Goal: Find specific page/section

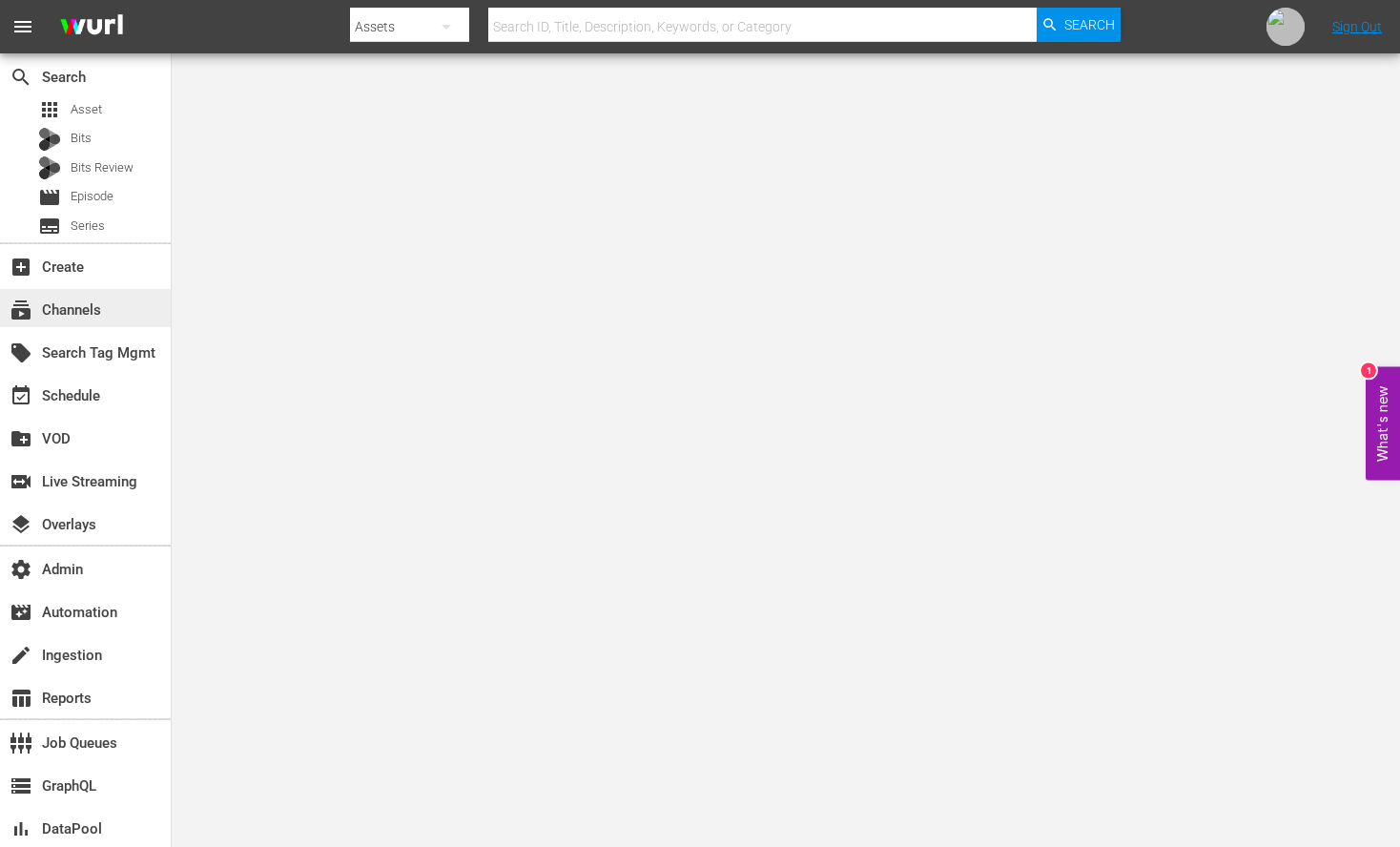
click at [62, 312] on div "subscriptions Channels" at bounding box center [53, 306] width 107 height 17
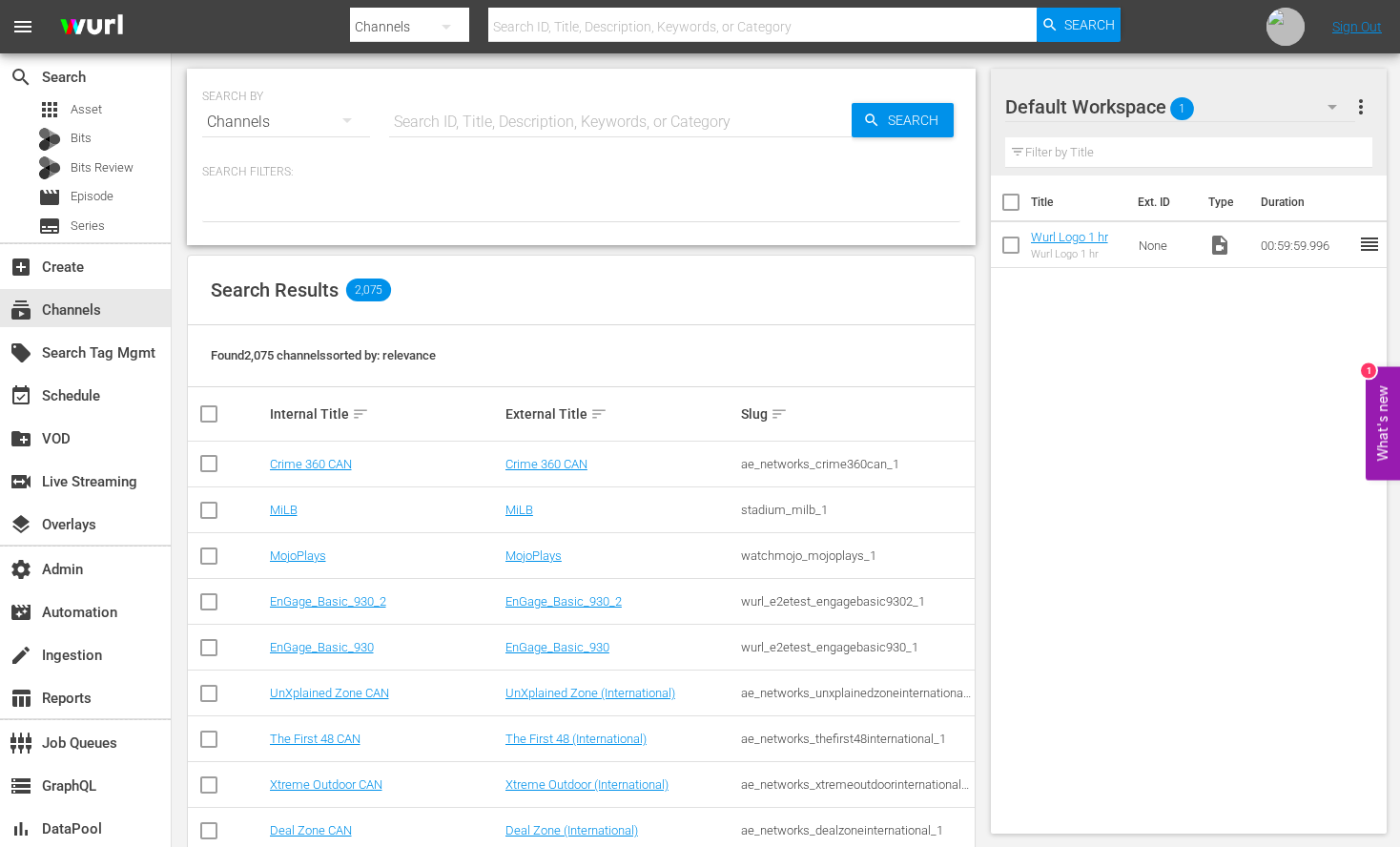
click at [531, 114] on input "text" at bounding box center [620, 122] width 463 height 46
type input "Game Show Central"
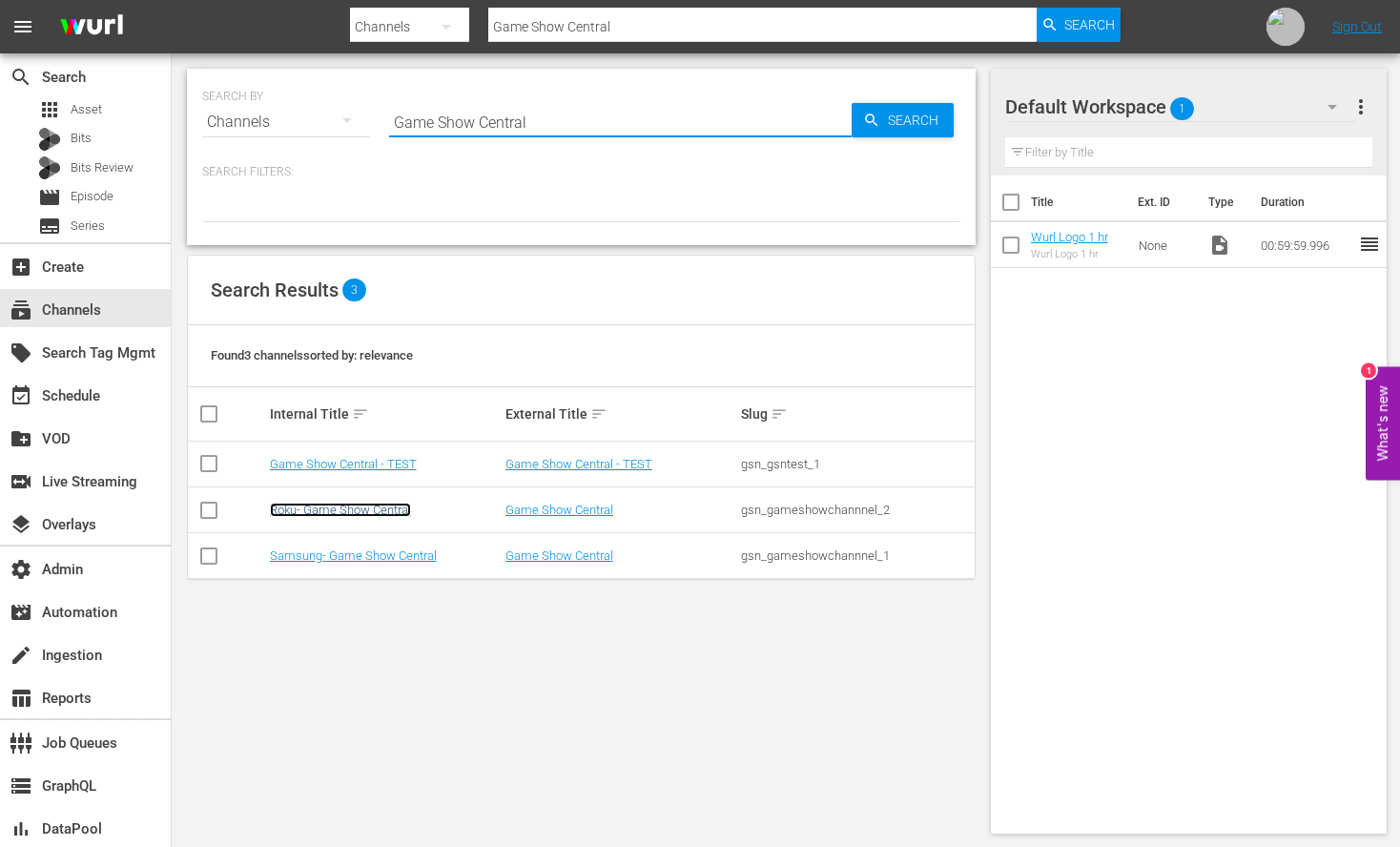
click at [371, 504] on link "Roku- Game Show Central" at bounding box center [341, 510] width 142 height 14
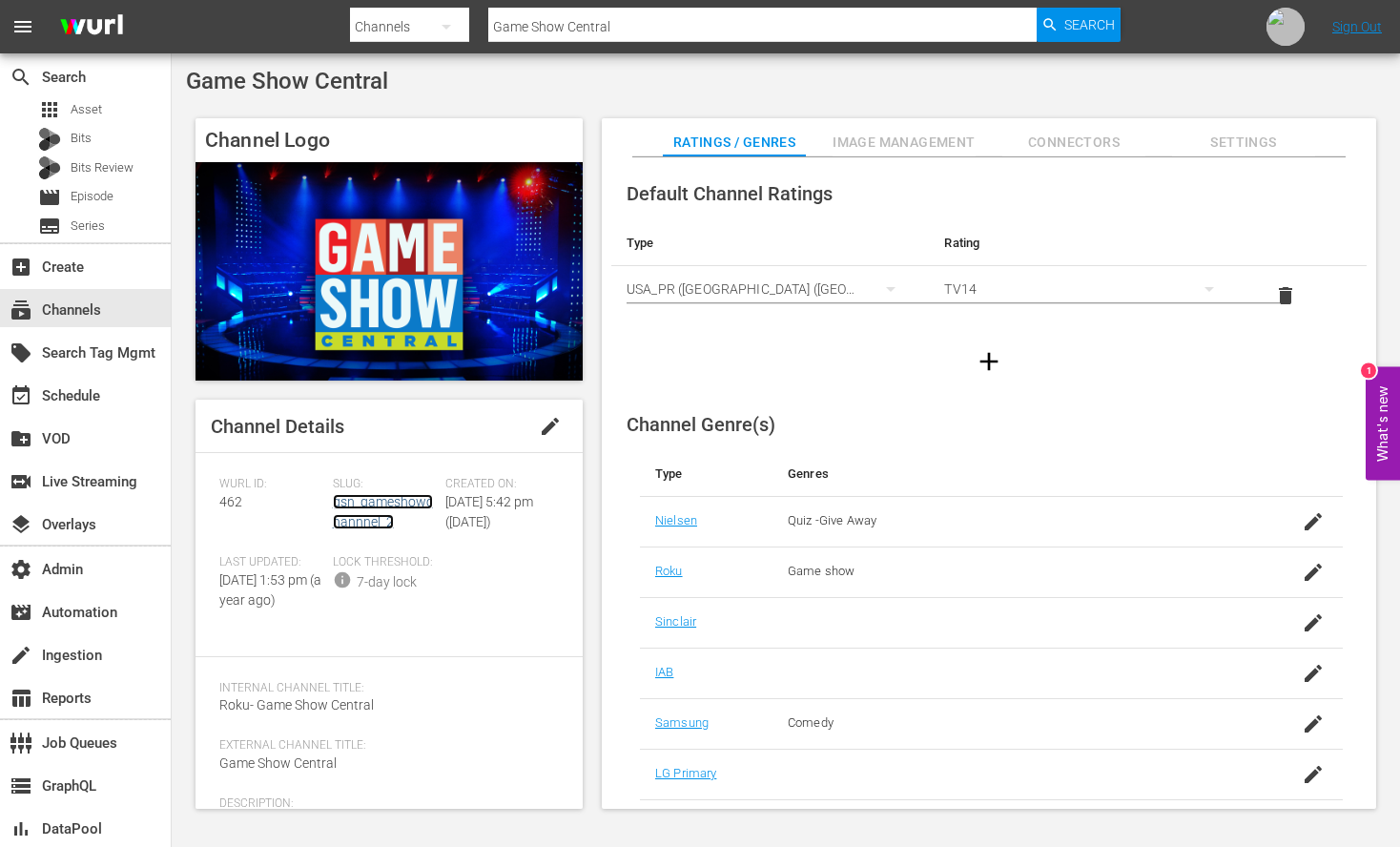
click at [374, 507] on link "gsn_gameshowchannnel_2" at bounding box center [383, 511] width 100 height 35
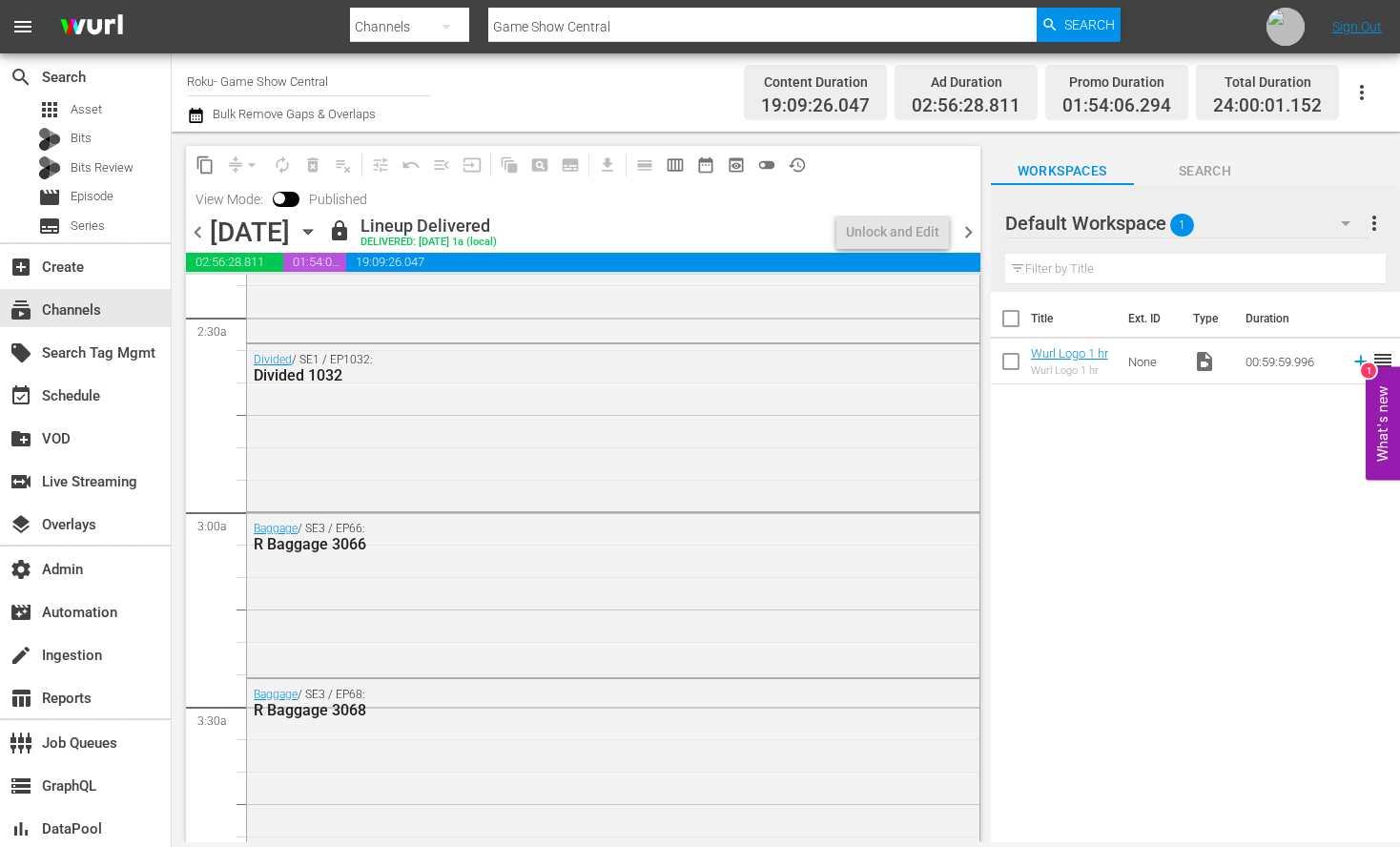
scroll to position [1416, 0]
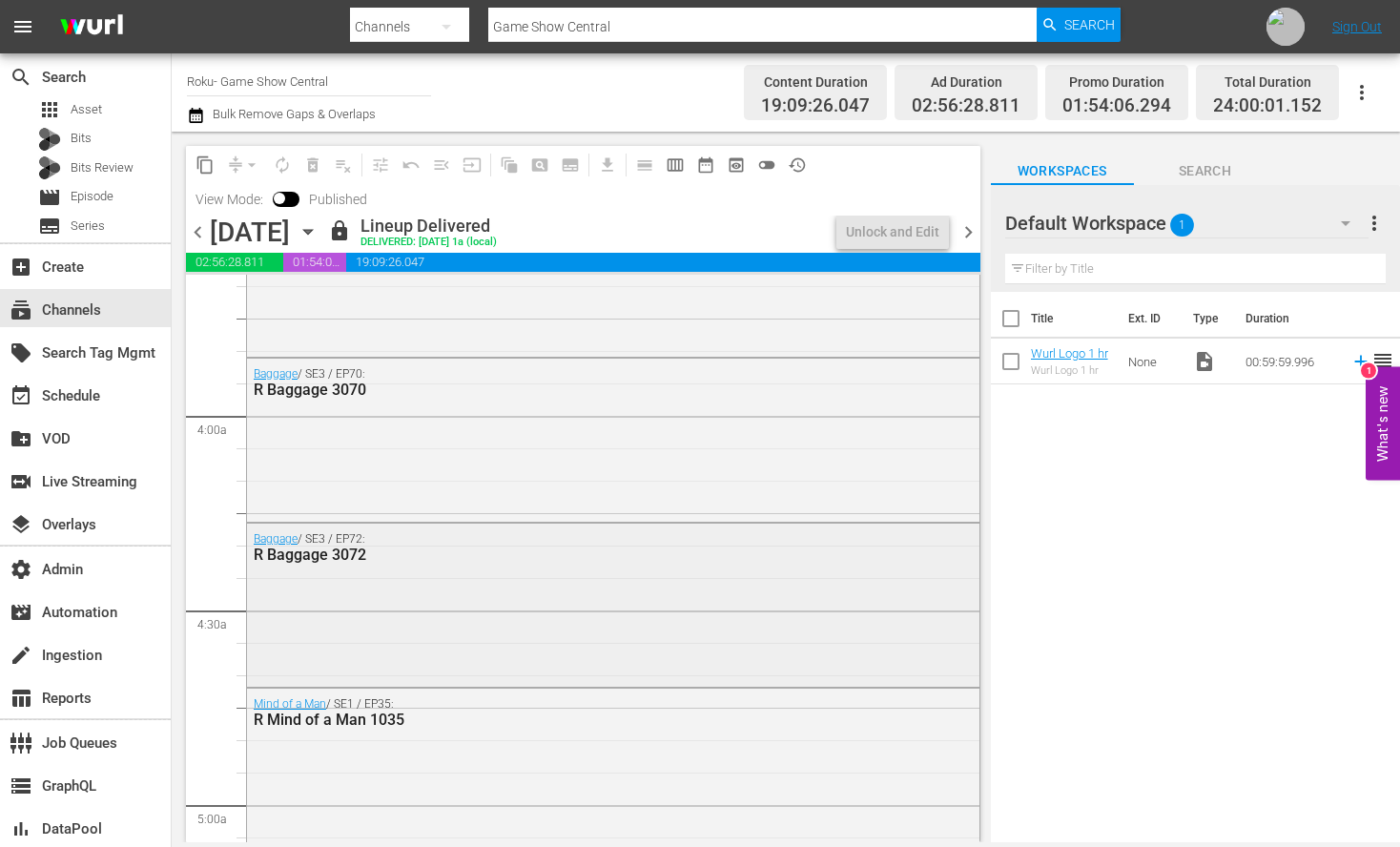
click at [693, 642] on div "Baggage / SE3 / EP72: R Baggage 3072" at bounding box center [613, 603] width 732 height 159
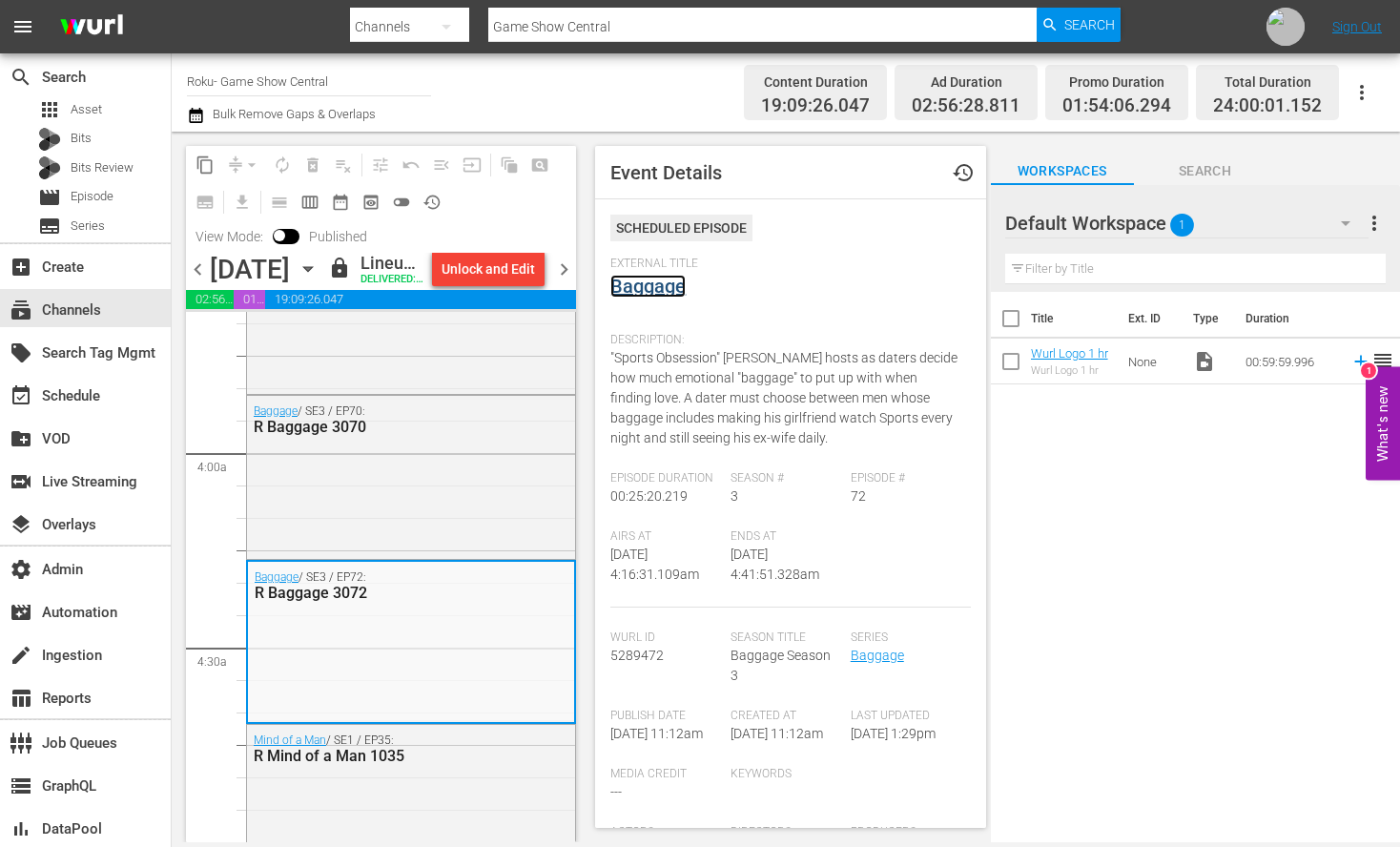
click at [669, 285] on link "Baggage" at bounding box center [648, 285] width 76 height 23
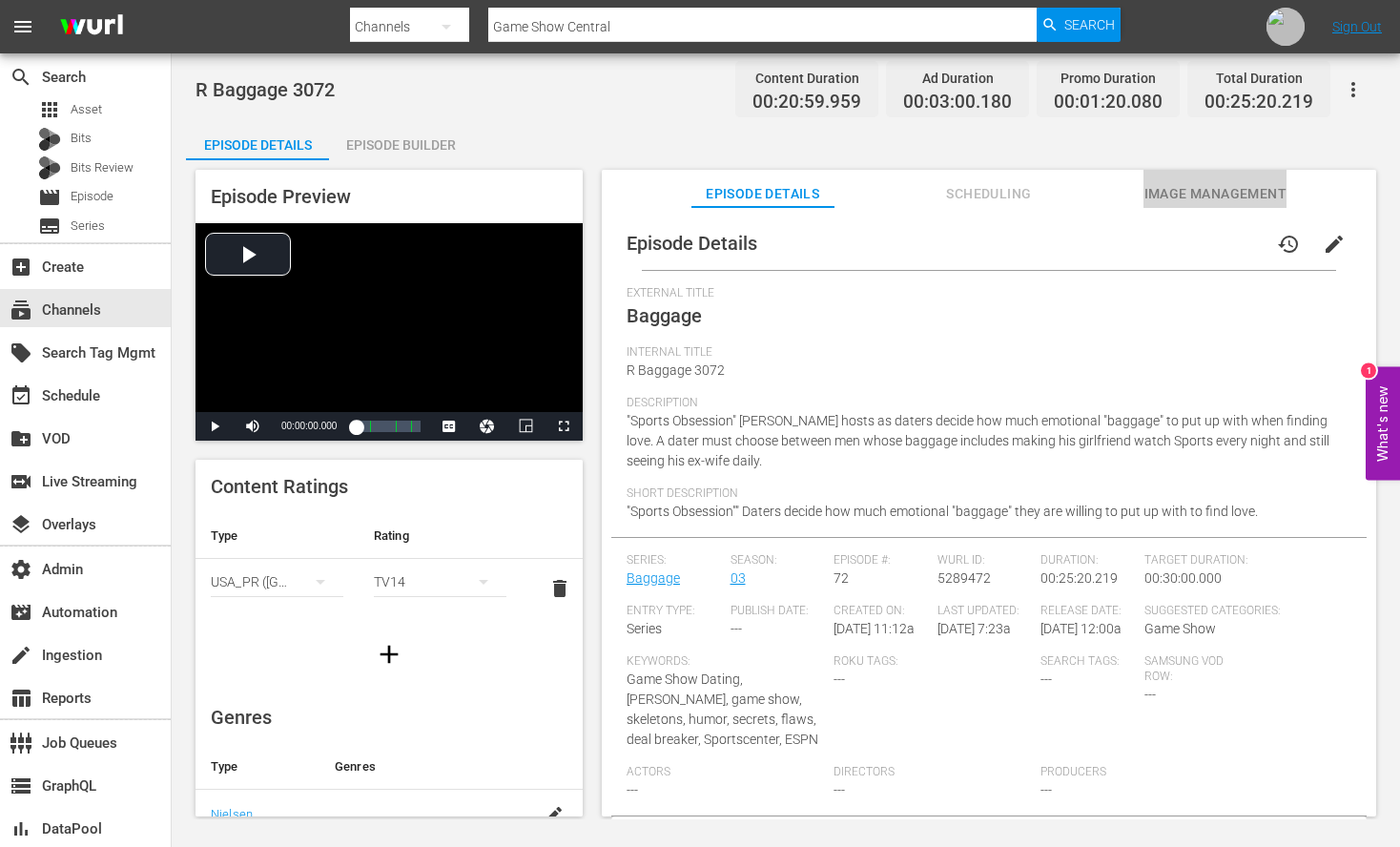
click at [1206, 194] on span "Image Management" at bounding box center [1215, 195] width 143 height 24
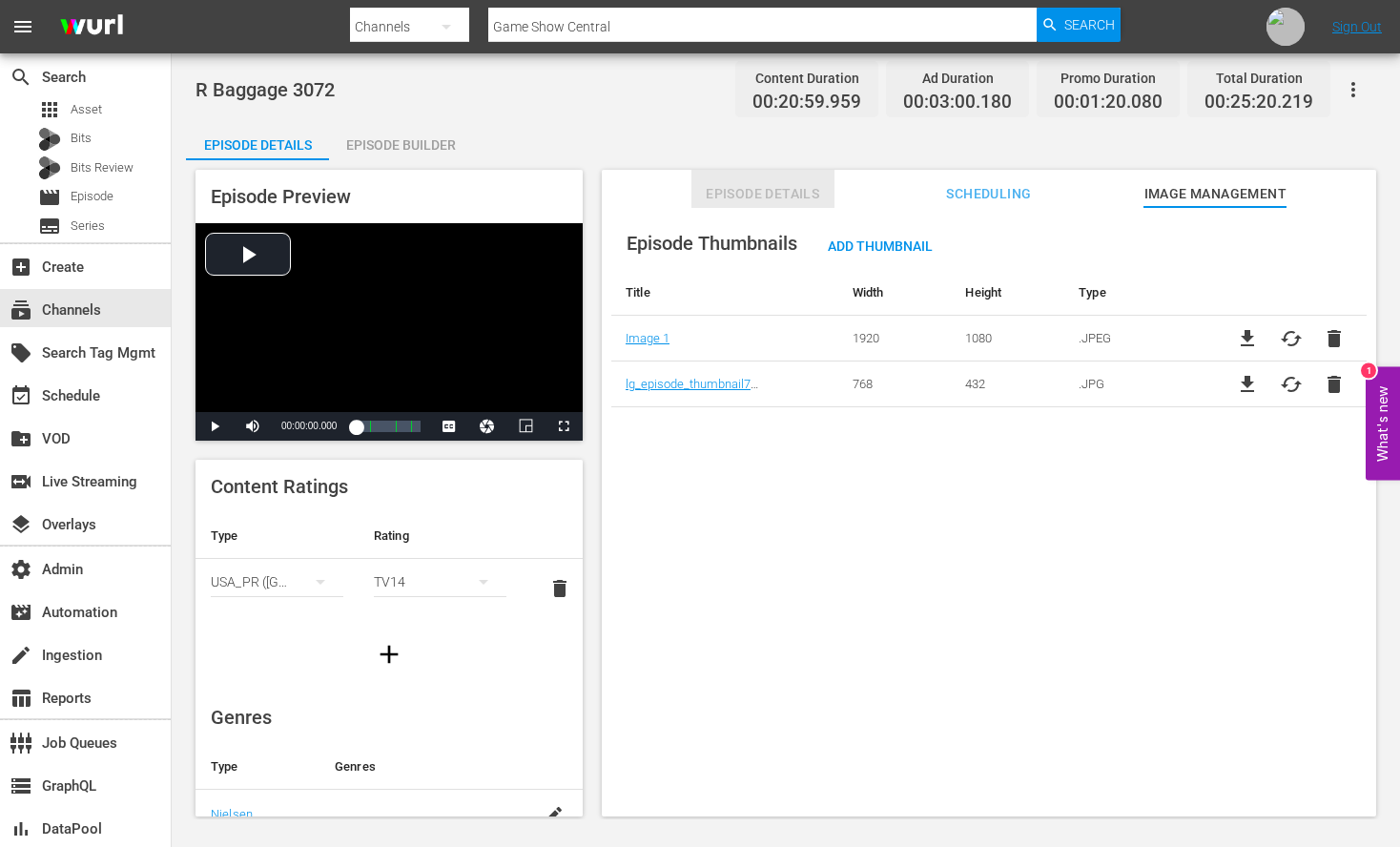
click at [762, 195] on span "Episode Details" at bounding box center [762, 195] width 143 height 24
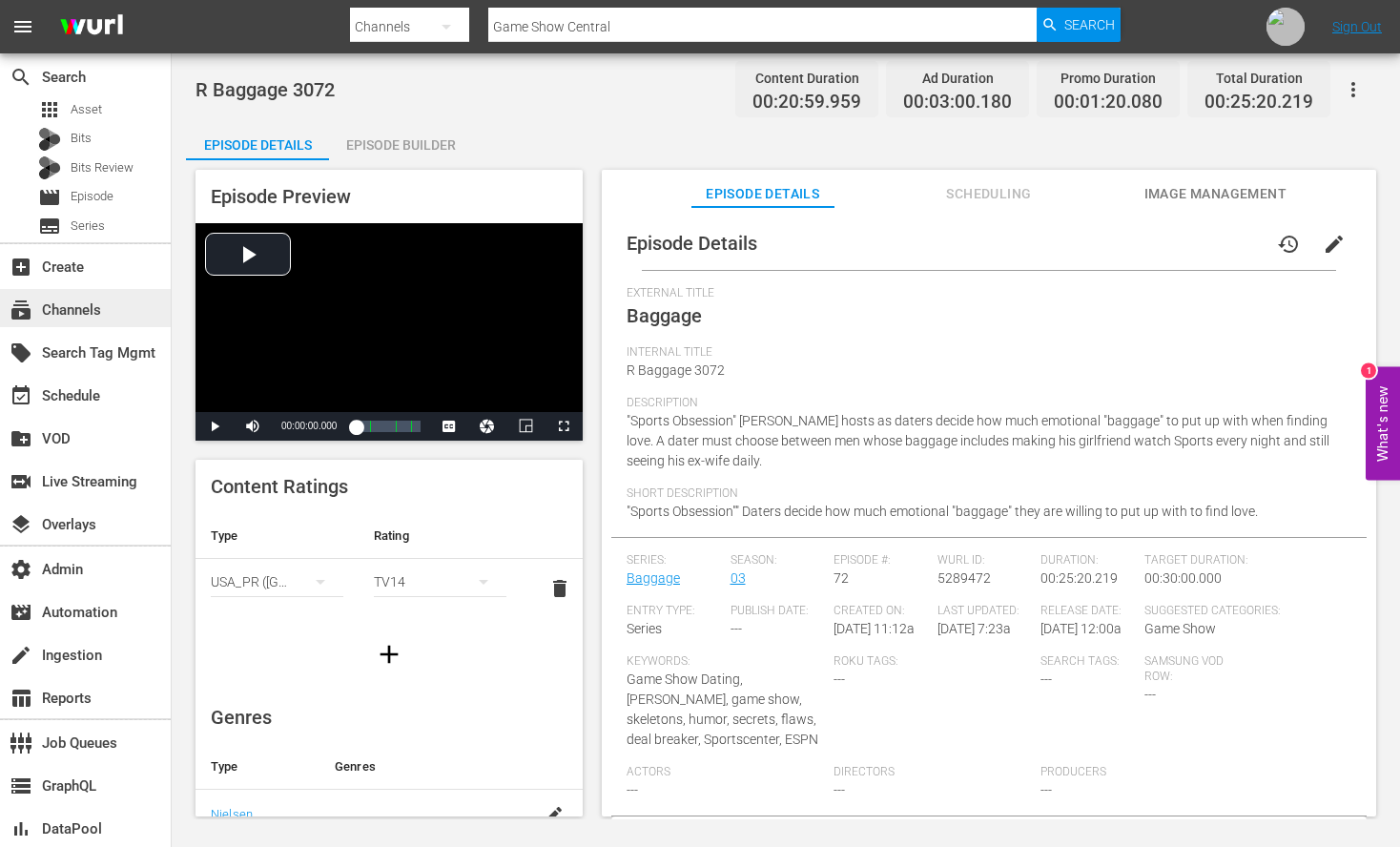
click at [100, 310] on div "subscriptions Channels" at bounding box center [53, 306] width 107 height 17
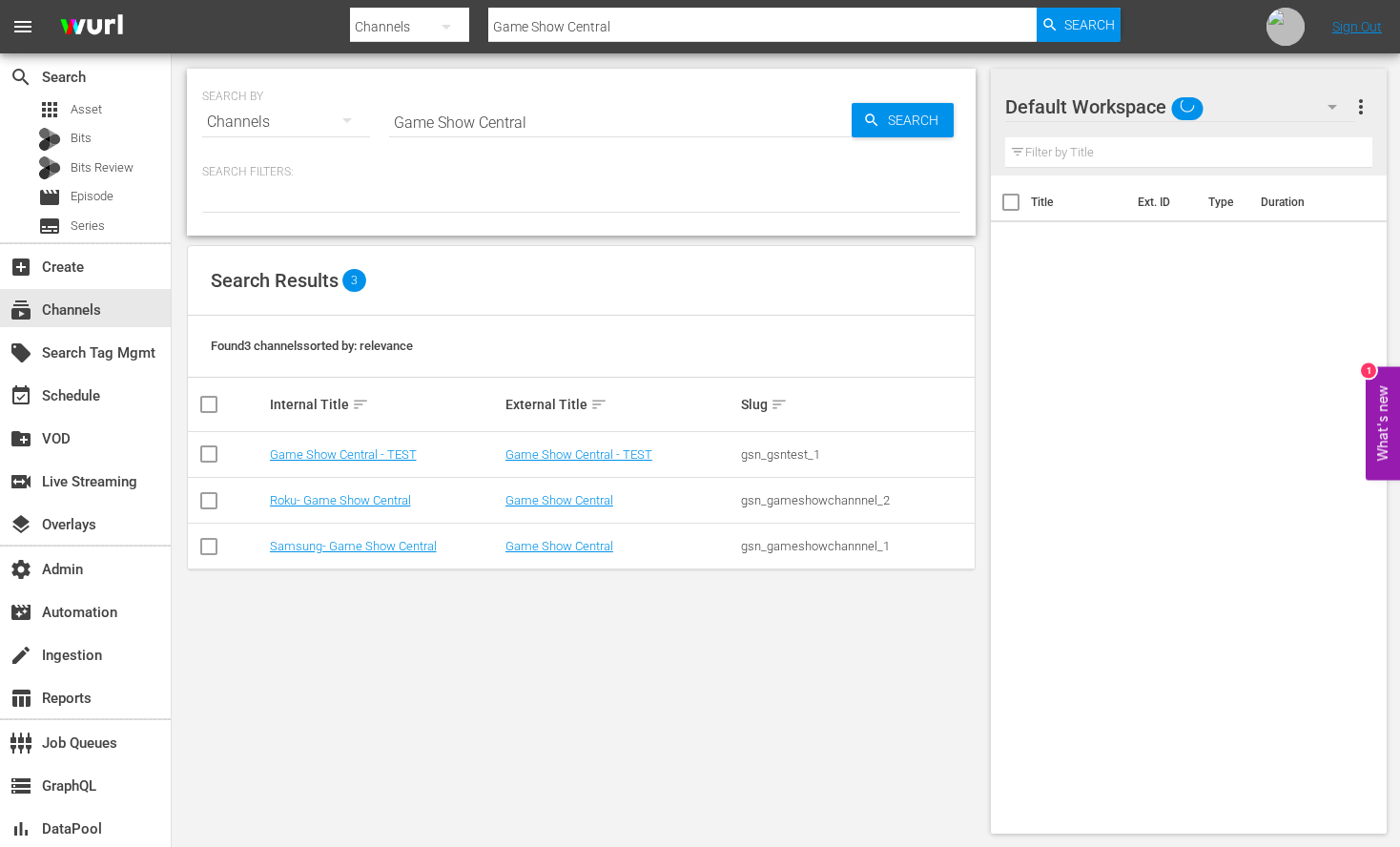
click at [515, 104] on input "Game Show Central" at bounding box center [620, 122] width 463 height 46
type input "todos"
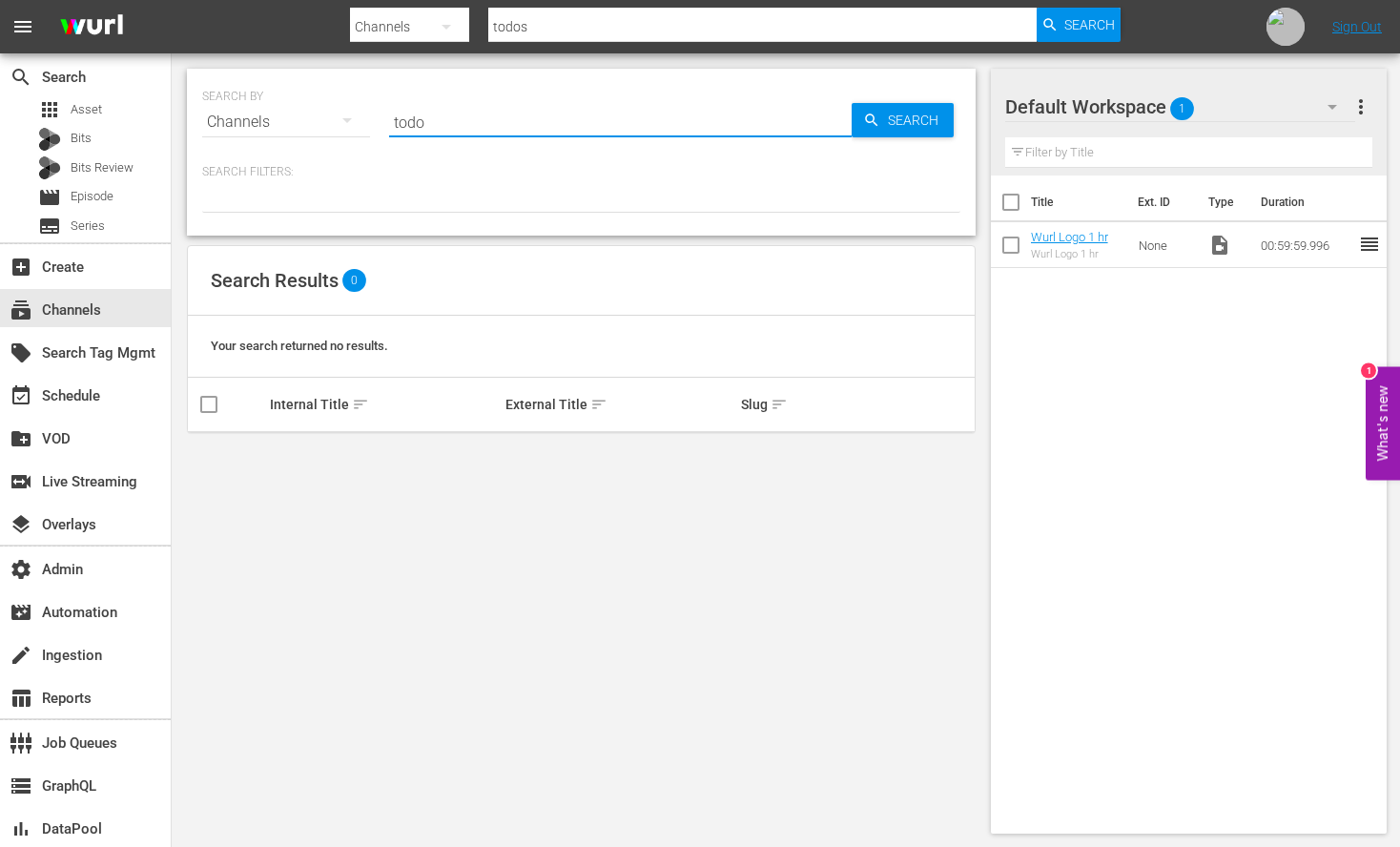
type input "todo"
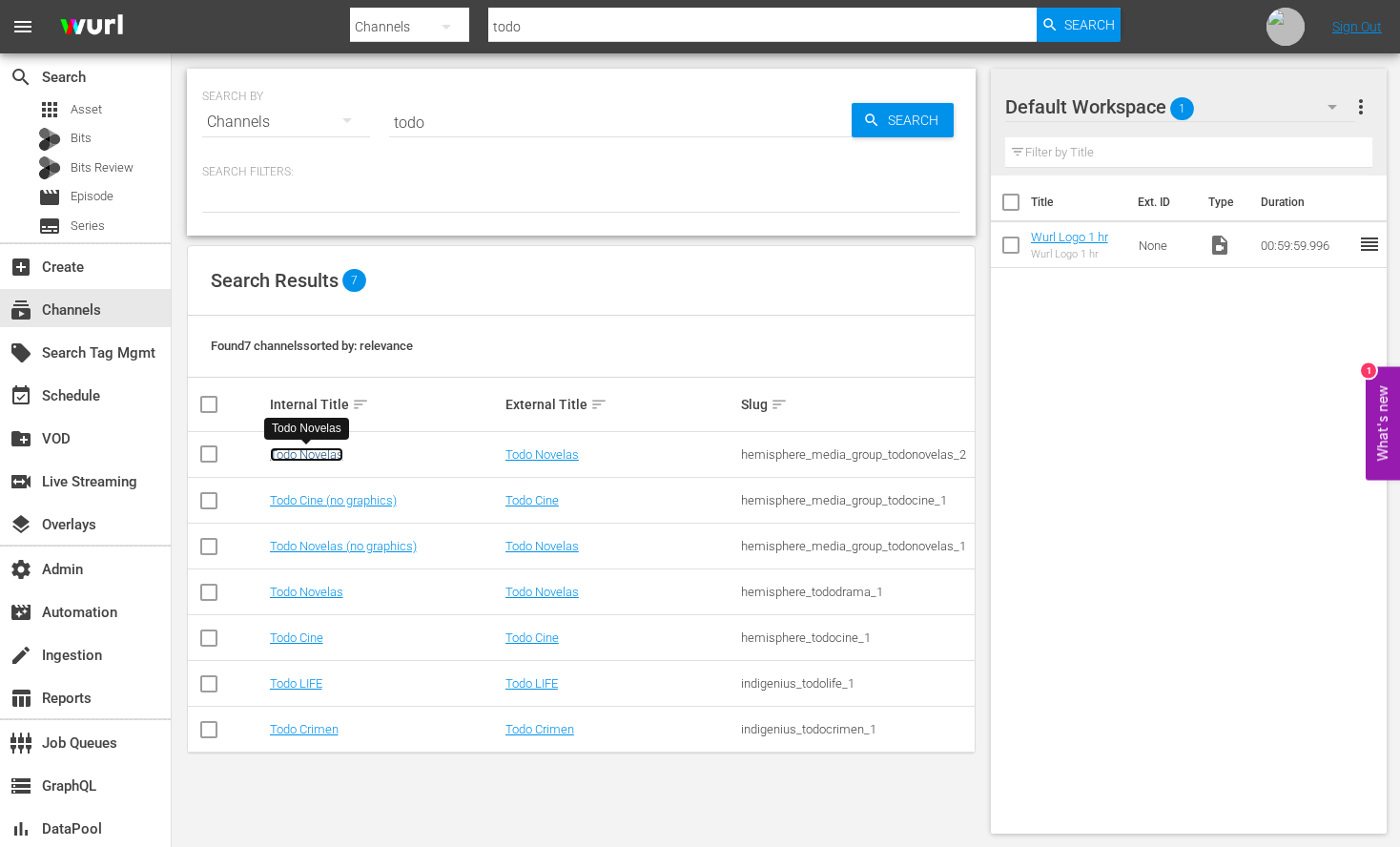
click at [319, 457] on link "Todo Novelas" at bounding box center [307, 454] width 74 height 14
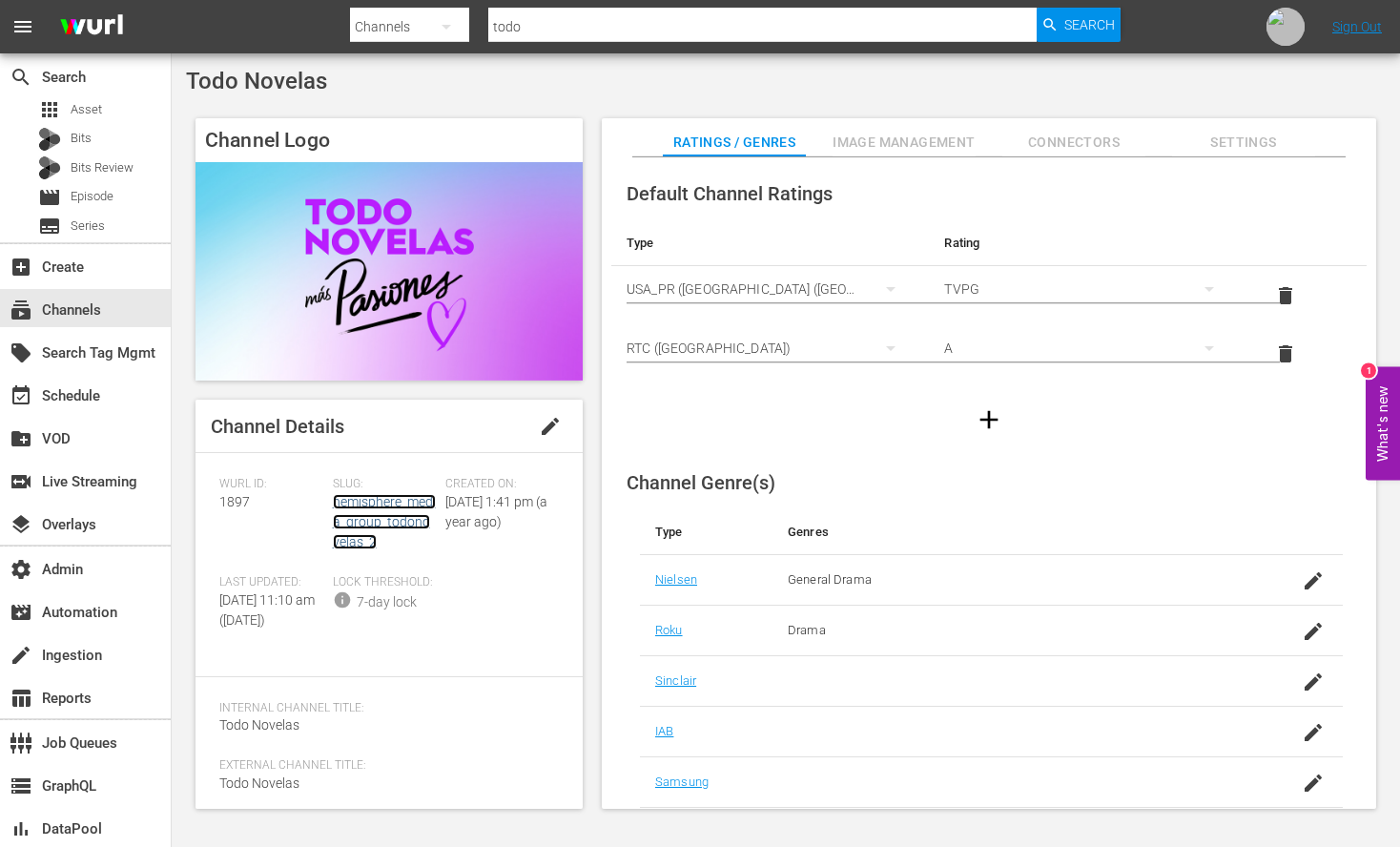
click at [362, 501] on link "hemisphere_media_group_todonovelas_2" at bounding box center [384, 521] width 103 height 55
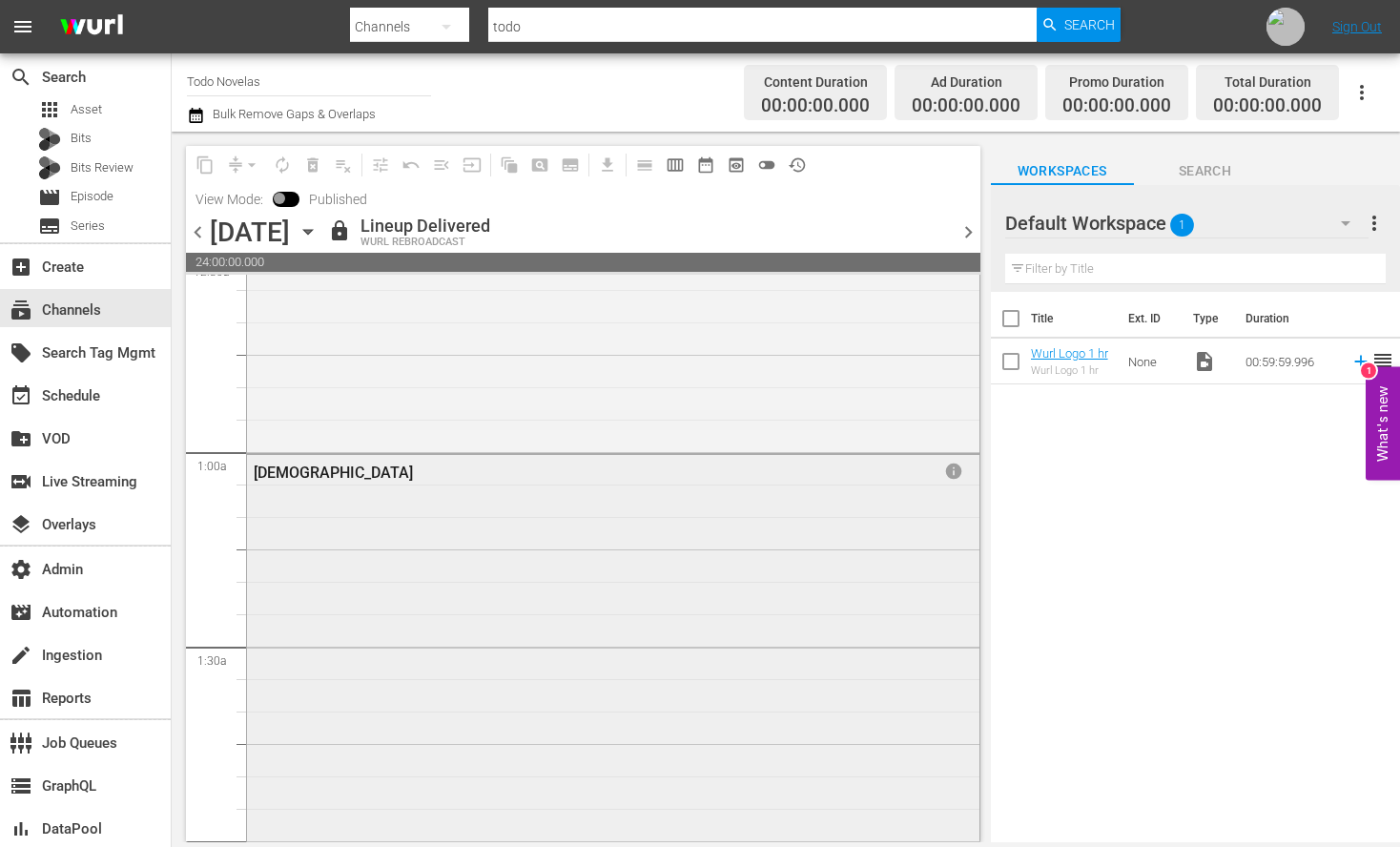
scroll to position [514, 0]
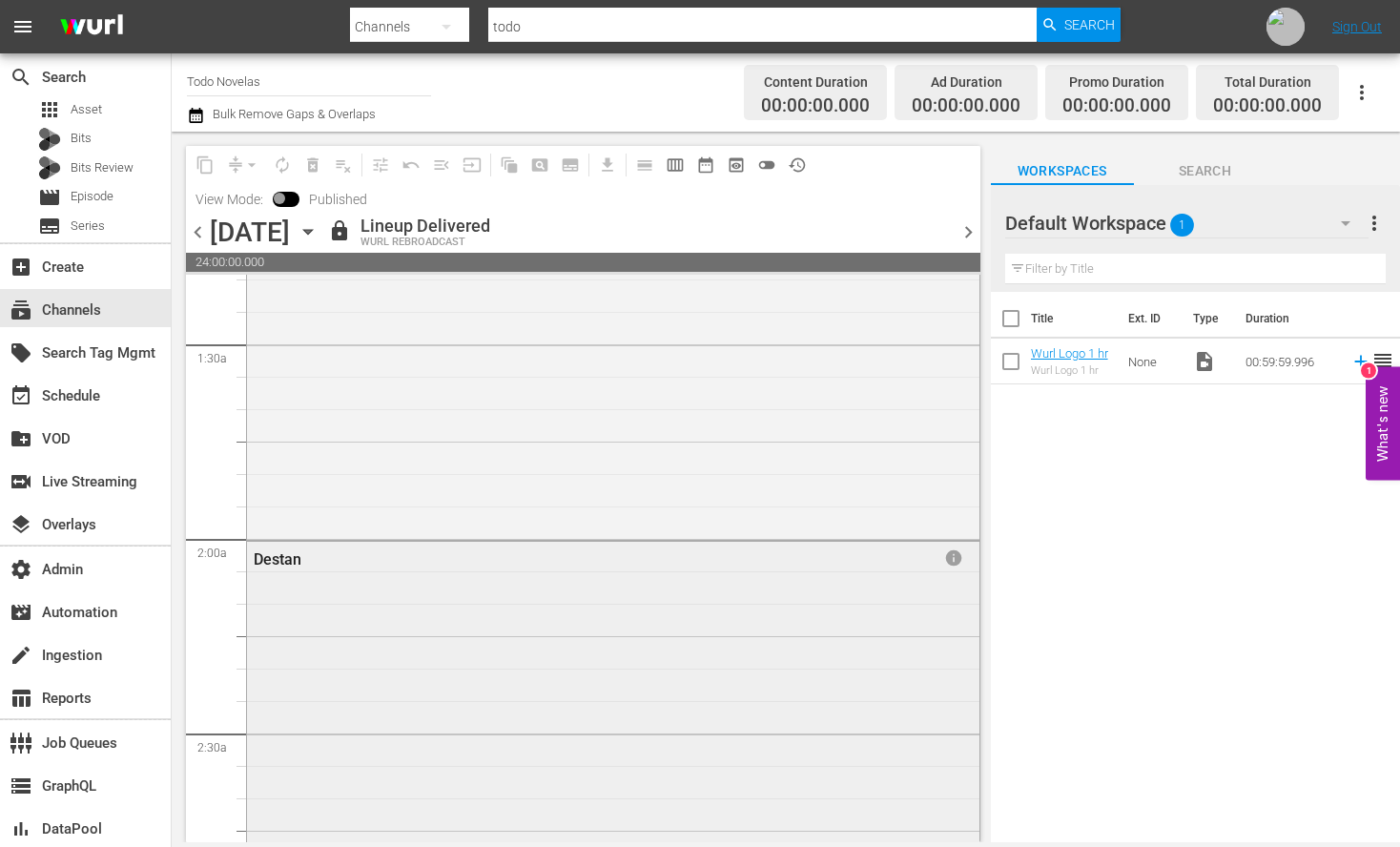
click at [450, 729] on div "Destan info" at bounding box center [613, 733] width 732 height 383
click at [445, 599] on div "Destan info" at bounding box center [613, 733] width 732 height 383
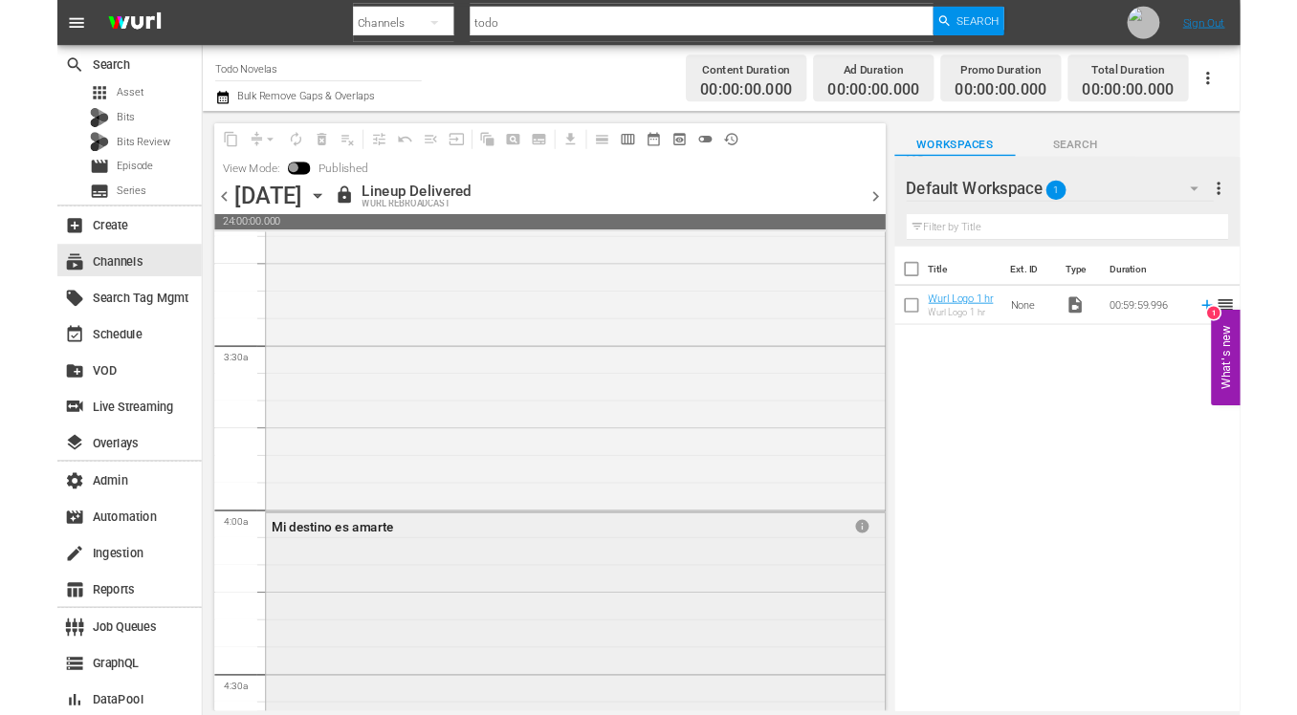
scroll to position [1298, 0]
